Goal: Navigation & Orientation: Go to known website

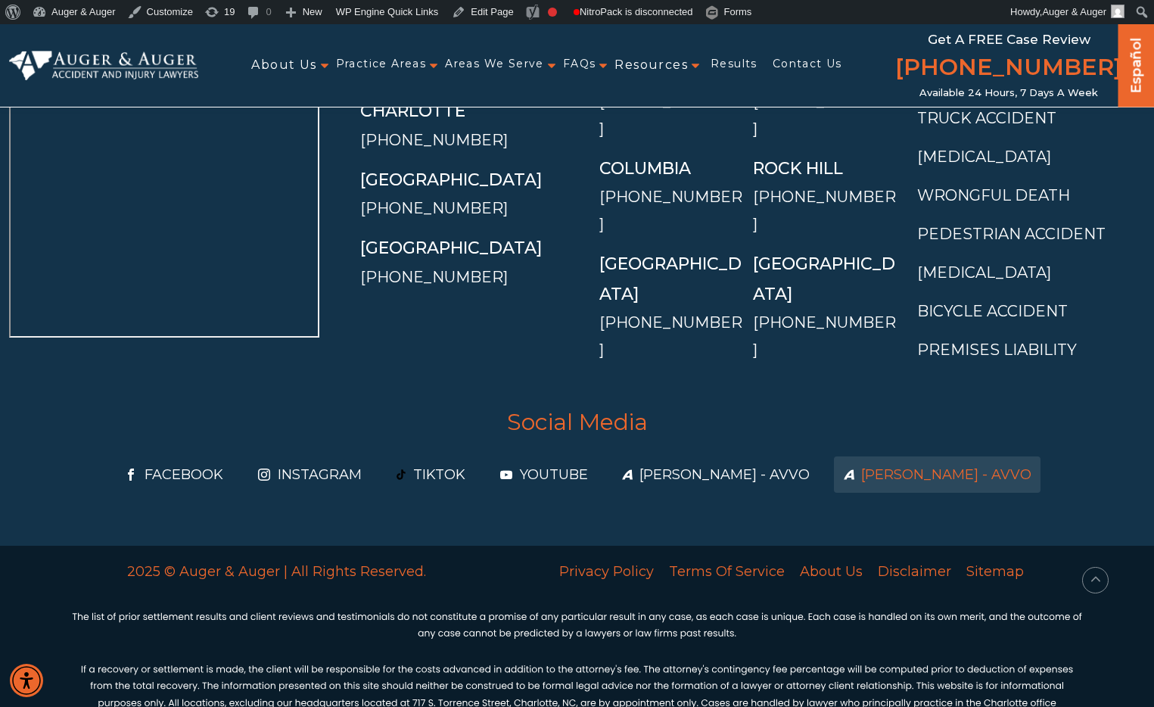
scroll to position [5720, 0]
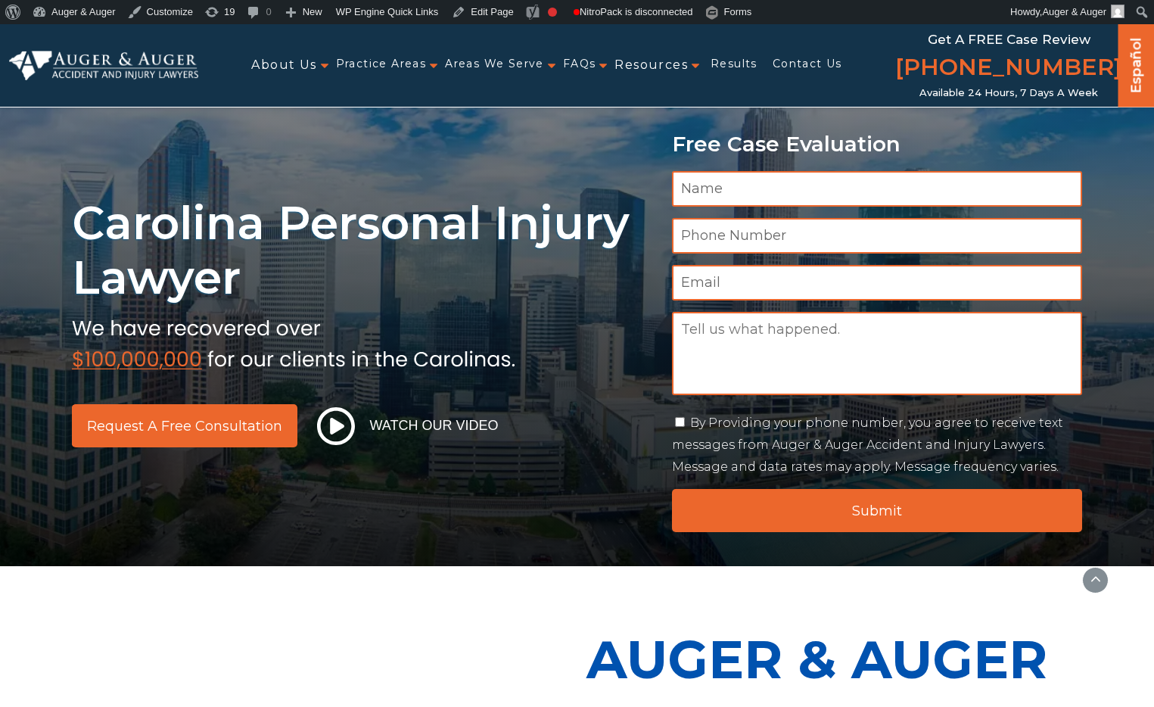
scroll to position [5720, 0]
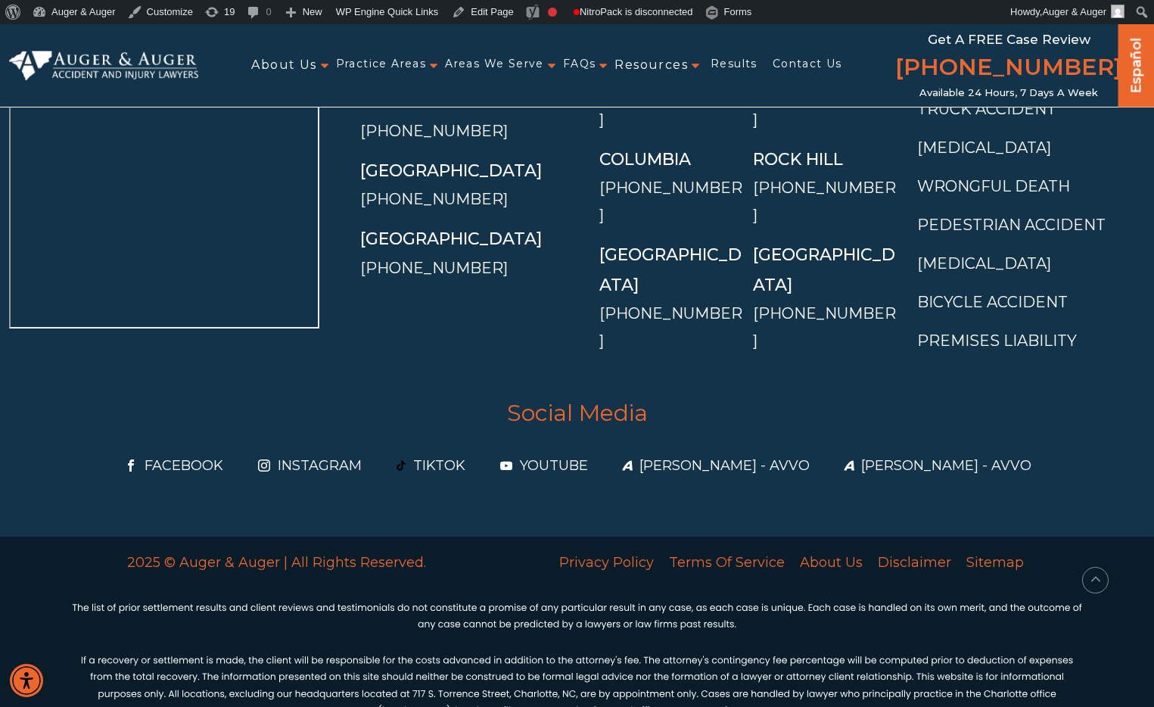
click at [577, 338] on div "North Carolina Asheville (828) 677-3214 Charlotte (704) 815-5163 Greensboro (33…" at bounding box center [469, 168] width 238 height 406
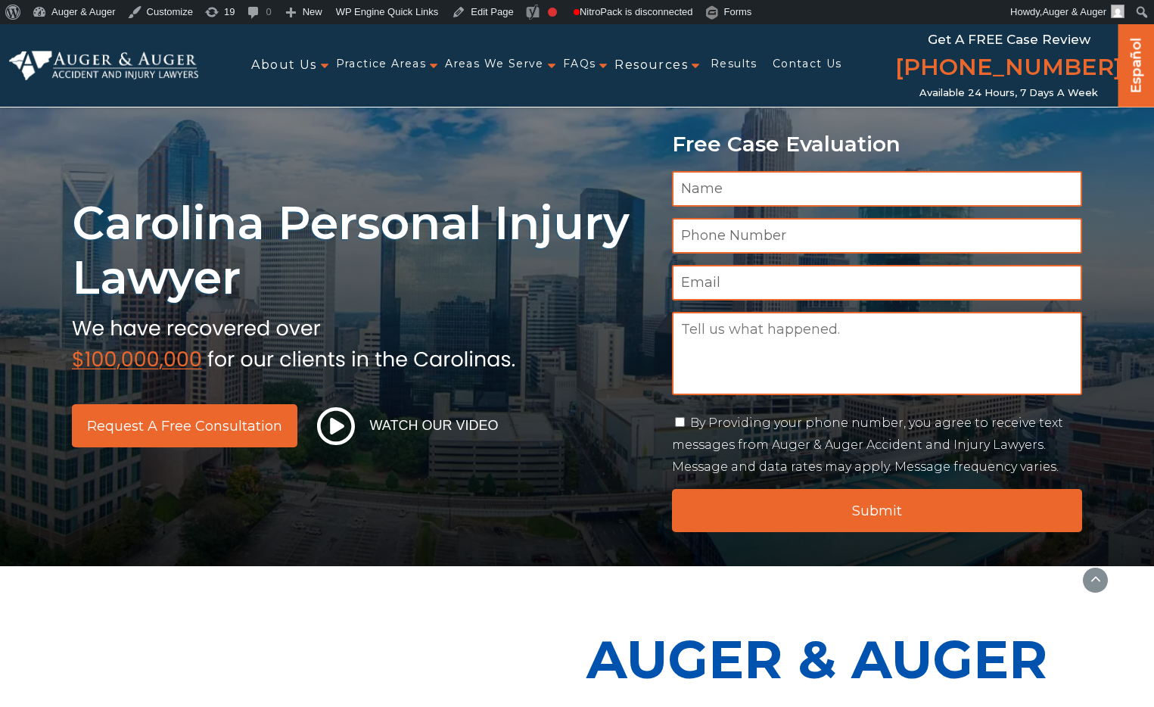
scroll to position [5720, 0]
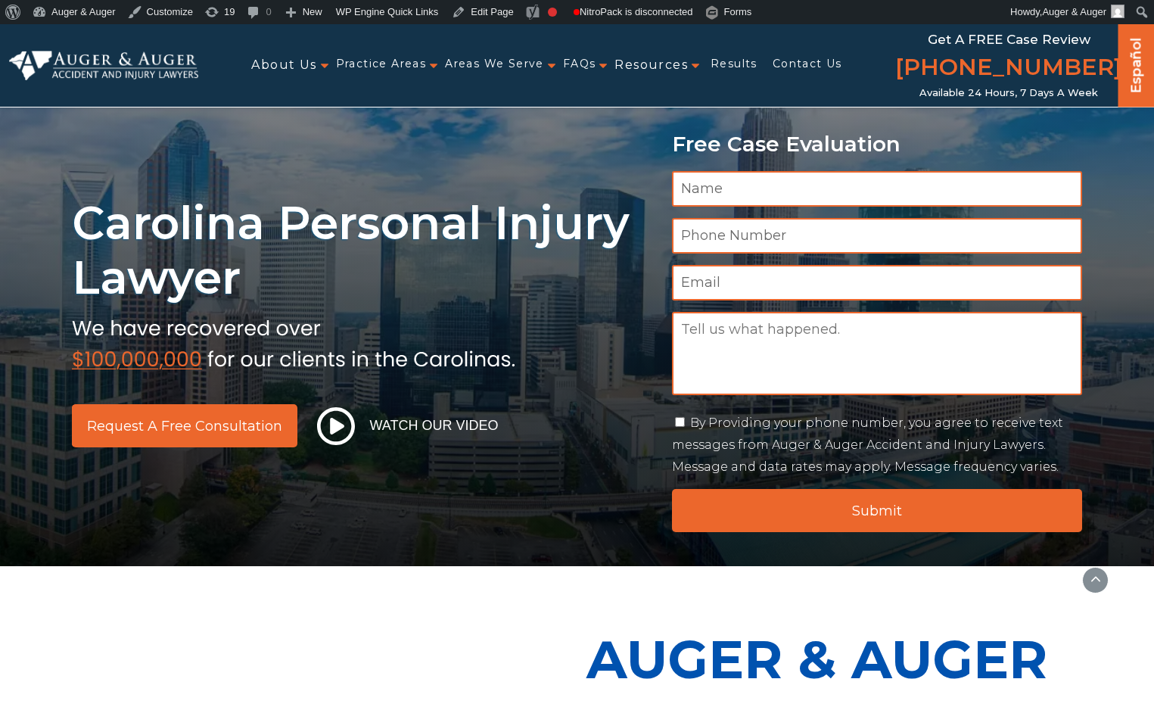
scroll to position [5720, 0]
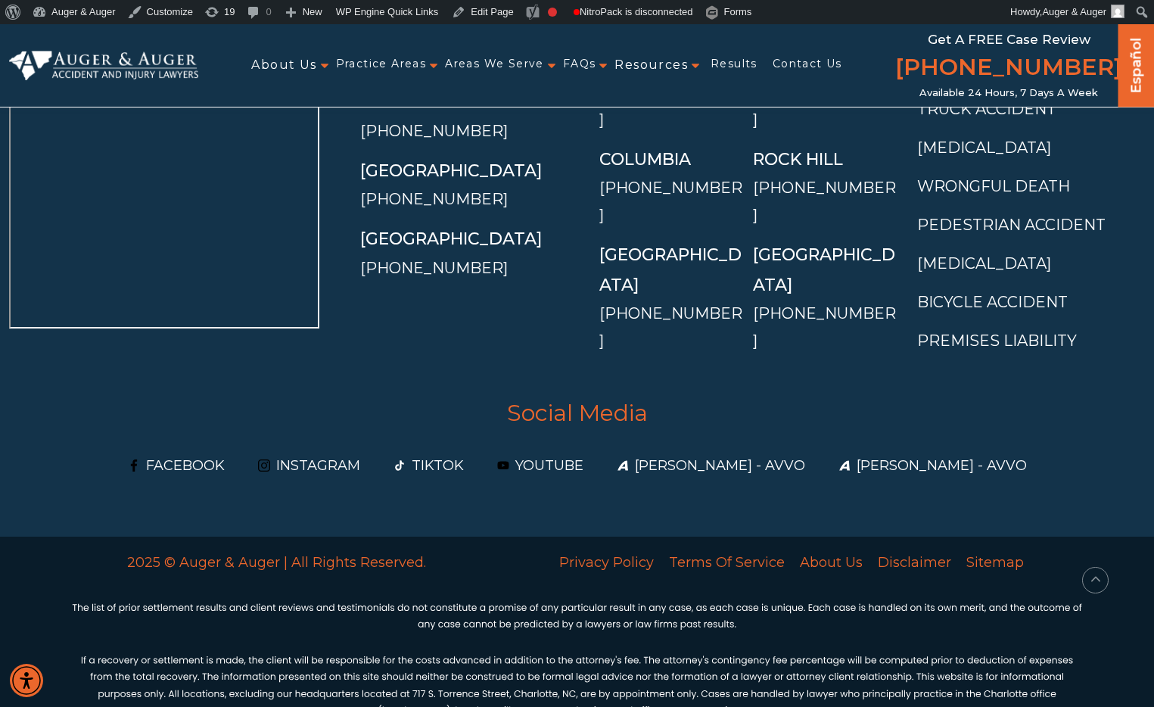
scroll to position [5723, 0]
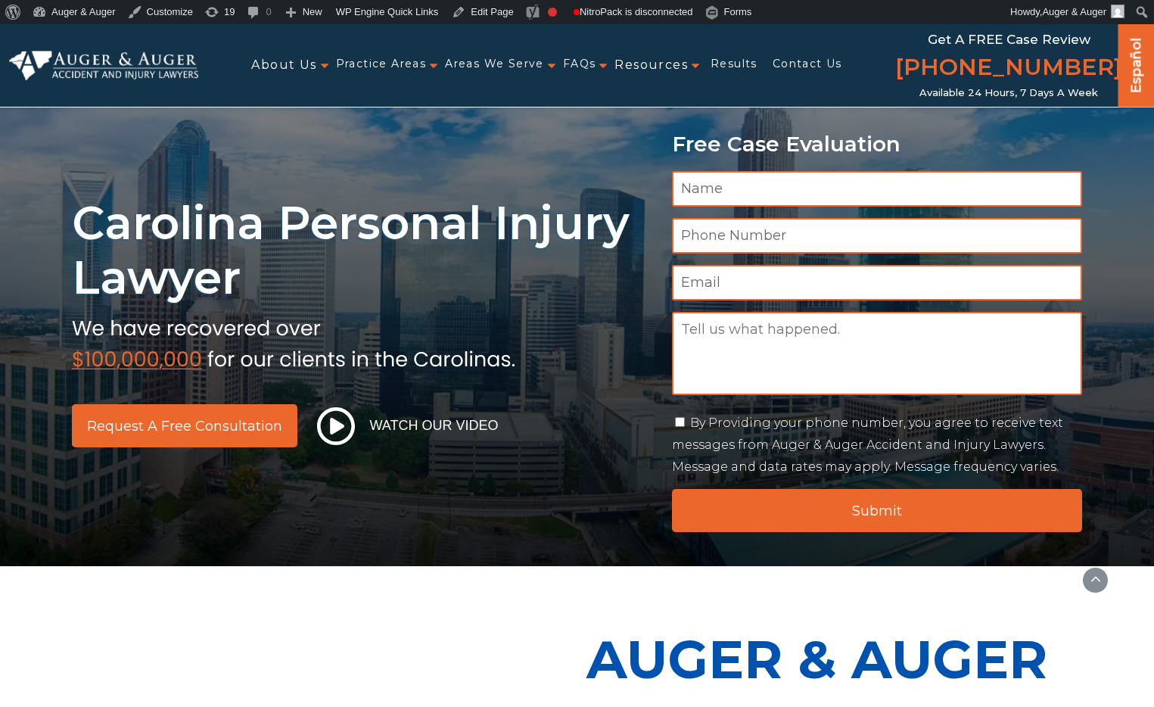
scroll to position [5723, 0]
